Goal: Task Accomplishment & Management: Use online tool/utility

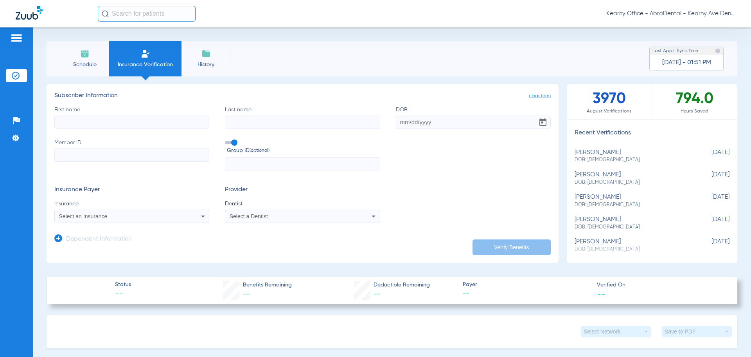
click at [115, 125] on input "First name" at bounding box center [131, 121] width 155 height 13
click at [131, 16] on input "text" at bounding box center [147, 14] width 98 height 16
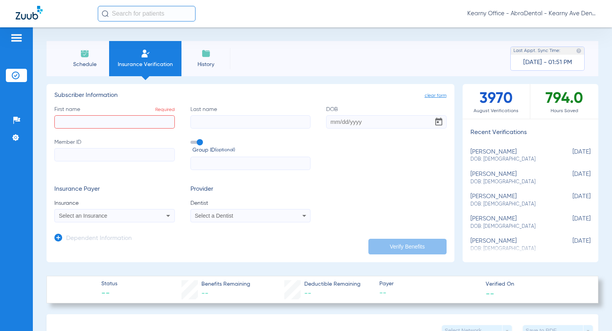
click at [123, 11] on input "text" at bounding box center [147, 14] width 98 height 16
type input "C"
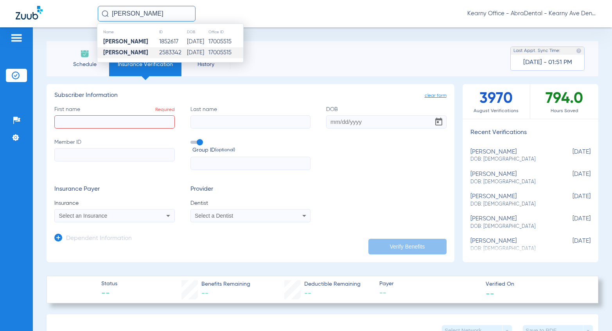
type input "[PERSON_NAME]"
click at [127, 52] on strong "[PERSON_NAME]" at bounding box center [125, 53] width 45 height 6
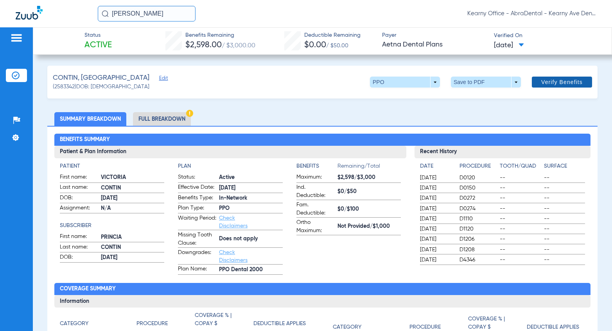
click at [542, 81] on span "Verify Benefits" at bounding box center [562, 82] width 41 height 6
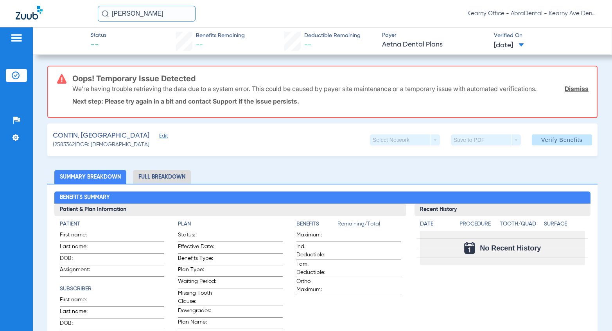
click at [490, 151] on div "CONTIN, VICTORIA Edit (2583342) DOB: [DEMOGRAPHIC_DATA] Select Network arrow_dr…" at bounding box center [322, 140] width 551 height 33
